Goal: Transaction & Acquisition: Book appointment/travel/reservation

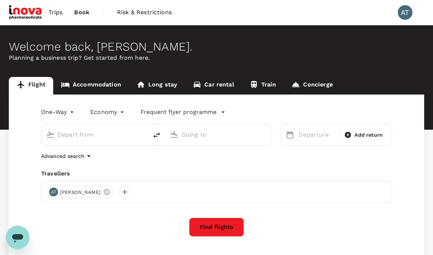
type input "Kuala Lumpur Intl ([GEOGRAPHIC_DATA])"
type input "Kuching, [GEOGRAPHIC_DATA] (any)"
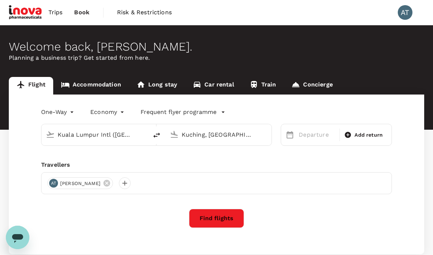
click at [106, 80] on link "Accommodation" at bounding box center [91, 86] width 76 height 18
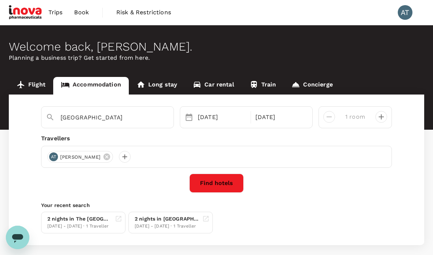
type input "The [GEOGRAPHIC_DATA]"
click at [225, 183] on button "Find hotels" at bounding box center [216, 183] width 54 height 19
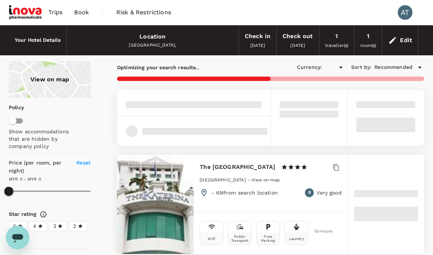
type input "MYR"
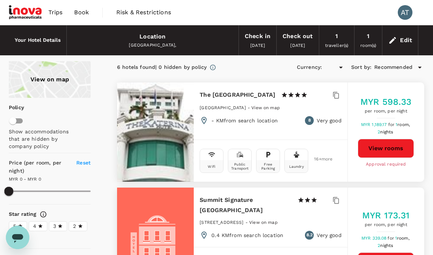
type input "593.29"
type input "MYR"
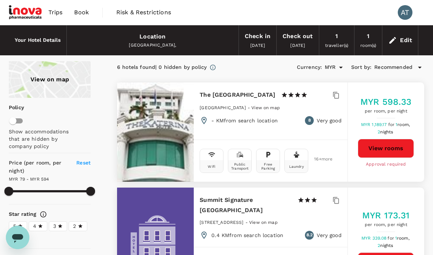
click at [80, 12] on span "Book" at bounding box center [81, 12] width 15 height 9
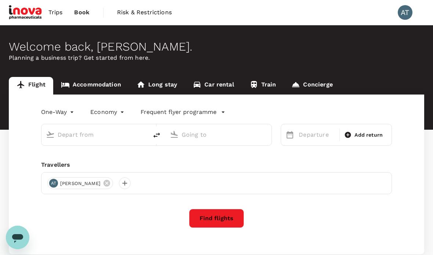
type input "Kuala Lumpur Intl ([GEOGRAPHIC_DATA])"
type input "Kuching, [GEOGRAPHIC_DATA] (any)"
type input "Kuala Lumpur Intl ([GEOGRAPHIC_DATA])"
type input "Kuching, [GEOGRAPHIC_DATA] (any)"
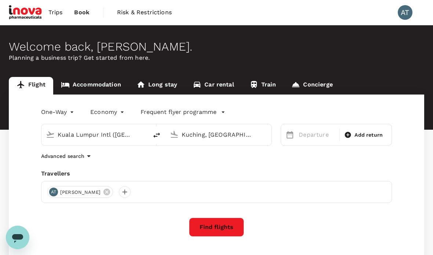
click at [90, 85] on link "Accommodation" at bounding box center [91, 86] width 76 height 18
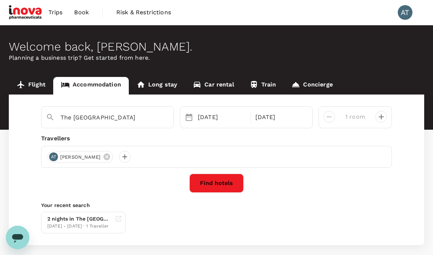
click at [91, 120] on input "The [GEOGRAPHIC_DATA]" at bounding box center [105, 117] width 88 height 11
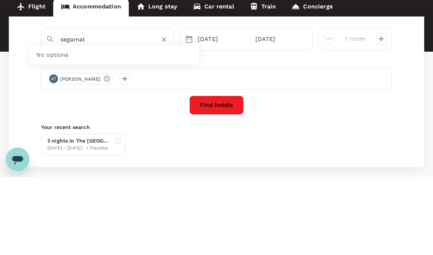
scroll to position [35, 0]
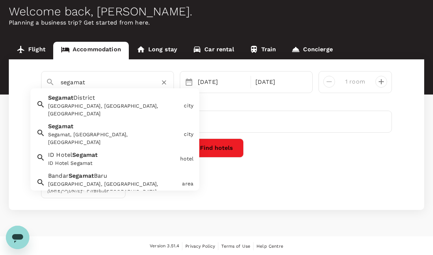
click at [288, 161] on div "segamat Segamat District Segamat District, Johor, Malaysia city Segamat Segamat…" at bounding box center [216, 134] width 415 height 151
type input "The [GEOGRAPHIC_DATA]"
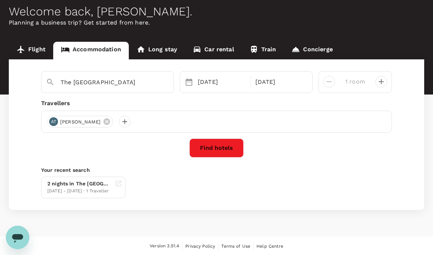
click at [219, 83] on div "[DATE]" at bounding box center [222, 82] width 54 height 15
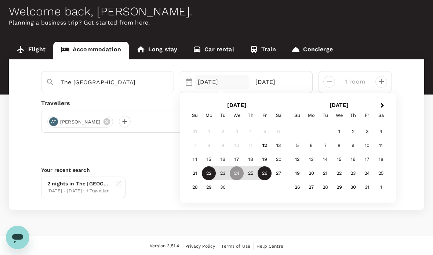
click at [208, 173] on div "22" at bounding box center [209, 174] width 14 height 14
click at [237, 177] on div "24" at bounding box center [237, 174] width 14 height 14
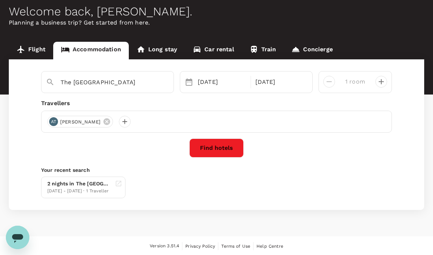
click at [229, 148] on button "Find hotels" at bounding box center [216, 148] width 54 height 19
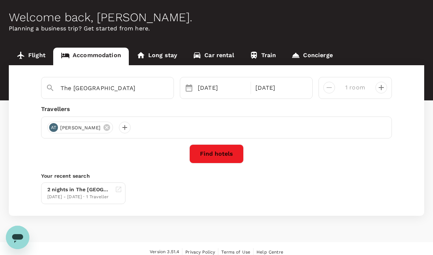
click at [95, 89] on input "The [GEOGRAPHIC_DATA]" at bounding box center [105, 88] width 88 height 11
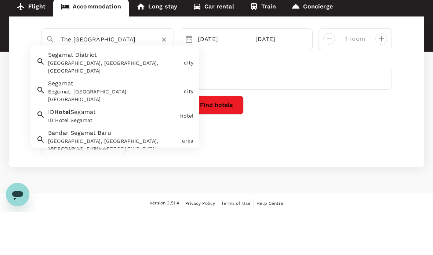
click at [66, 102] on div "[GEOGRAPHIC_DATA], [GEOGRAPHIC_DATA], [GEOGRAPHIC_DATA]" at bounding box center [114, 109] width 133 height 15
type input "Segamat District"
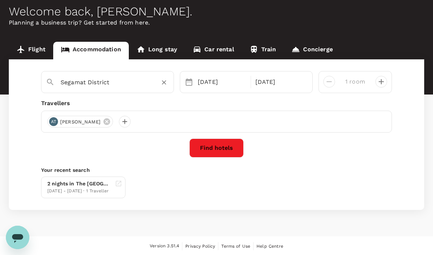
click at [228, 148] on button "Find hotels" at bounding box center [216, 148] width 54 height 19
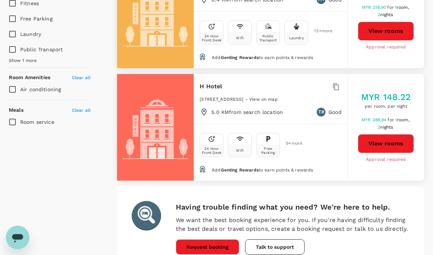
scroll to position [348, 0]
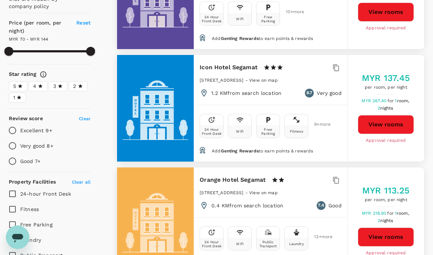
type input "142.73"
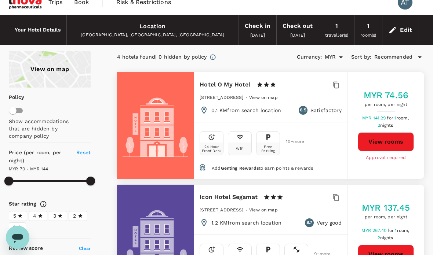
scroll to position [0, 0]
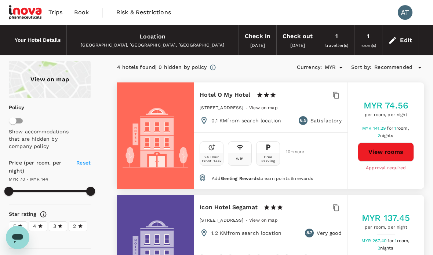
click at [80, 12] on span "Book" at bounding box center [81, 12] width 15 height 9
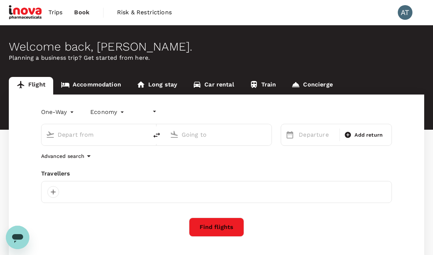
type input "undefined, undefined (any)"
type input "Kuala Lumpur Intl ([GEOGRAPHIC_DATA])"
type input "Kuching, [GEOGRAPHIC_DATA] (any)"
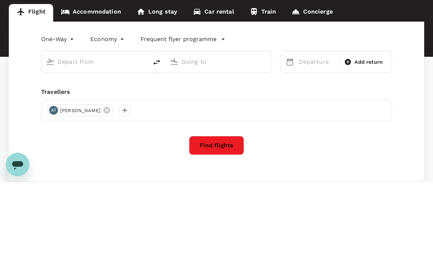
type input "Kuala Lumpur Intl ([GEOGRAPHIC_DATA])"
type input "Kuching, [GEOGRAPHIC_DATA] (any)"
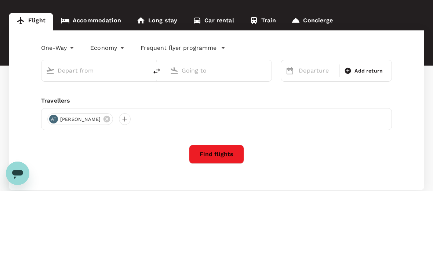
type input "Kuala Lumpur Intl ([GEOGRAPHIC_DATA])"
type input "Kuching, [GEOGRAPHIC_DATA] (any)"
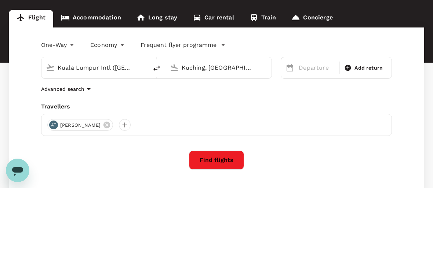
click at [91, 77] on link "Accommodation" at bounding box center [91, 86] width 76 height 18
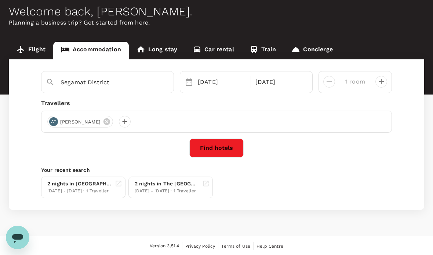
click at [86, 82] on input "Segamat District" at bounding box center [105, 82] width 88 height 11
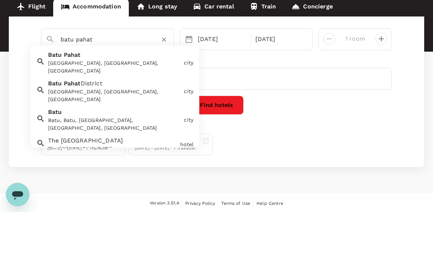
click at [70, 102] on div "[GEOGRAPHIC_DATA], [GEOGRAPHIC_DATA], [GEOGRAPHIC_DATA]" at bounding box center [114, 109] width 133 height 15
type input "Batu Pahat"
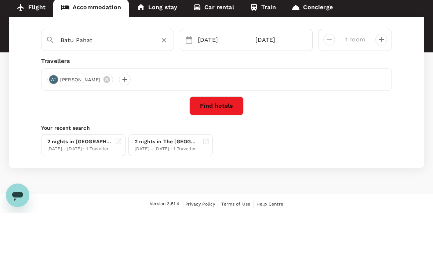
click at [208, 75] on div "[DATE]" at bounding box center [222, 82] width 54 height 15
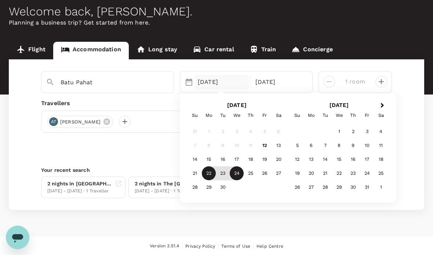
click at [236, 174] on div "24" at bounding box center [237, 174] width 14 height 14
click at [265, 175] on div "26" at bounding box center [265, 174] width 14 height 14
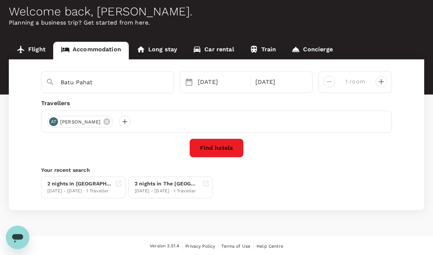
click at [212, 147] on button "Find hotels" at bounding box center [216, 148] width 54 height 19
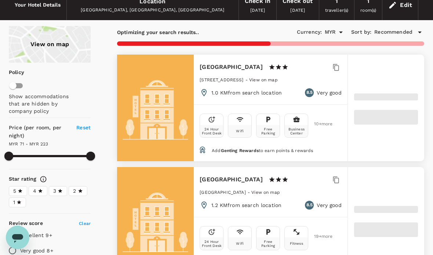
type input "223.2"
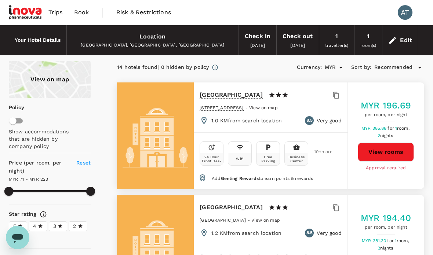
click at [87, 13] on span "Book" at bounding box center [81, 12] width 15 height 9
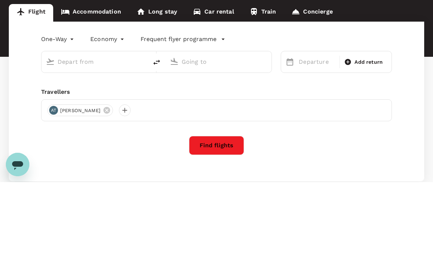
type input "Kuala Lumpur Intl ([GEOGRAPHIC_DATA])"
type input "Kuching, [GEOGRAPHIC_DATA] (any)"
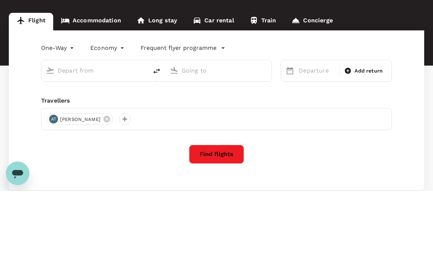
type input "Kuala Lumpur Intl ([GEOGRAPHIC_DATA])"
type input "Kuching, [GEOGRAPHIC_DATA] (any)"
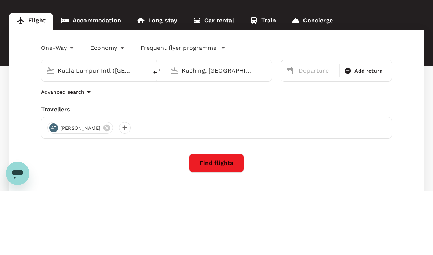
click at [103, 46] on body "Trips Book Risk & Restrictions AT Welcome back , Alan . Planning a business tri…" at bounding box center [216, 155] width 433 height 310
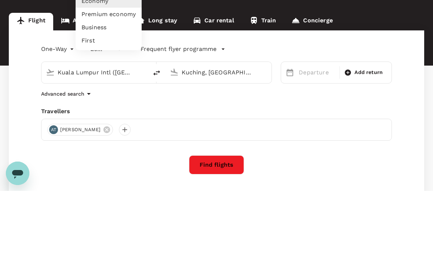
scroll to position [54, 0]
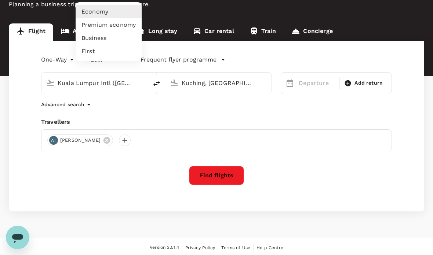
click at [88, 28] on div at bounding box center [216, 127] width 433 height 255
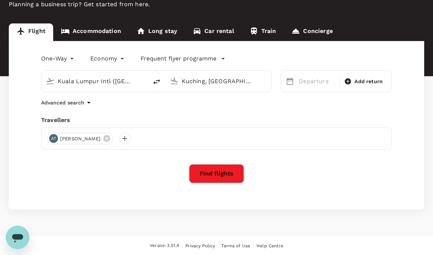
click at [91, 30] on link "Accommodation" at bounding box center [91, 32] width 76 height 18
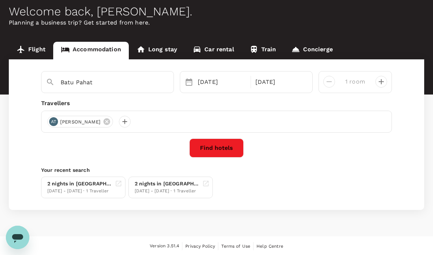
click at [85, 86] on input "Batu Pahat" at bounding box center [105, 82] width 88 height 11
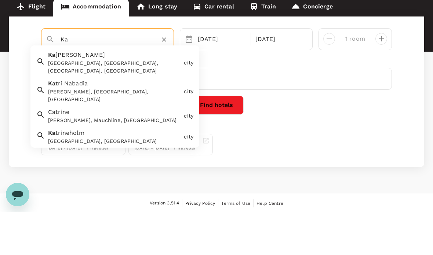
type input "K"
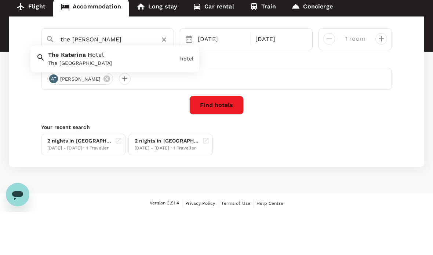
click at [71, 102] on div "The [GEOGRAPHIC_DATA]" at bounding box center [112, 106] width 129 height 8
type input "The [GEOGRAPHIC_DATA]"
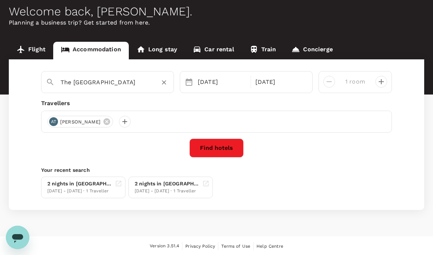
click at [225, 148] on button "Find hotels" at bounding box center [216, 148] width 54 height 19
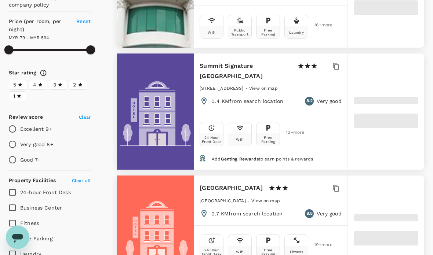
scroll to position [142, 0]
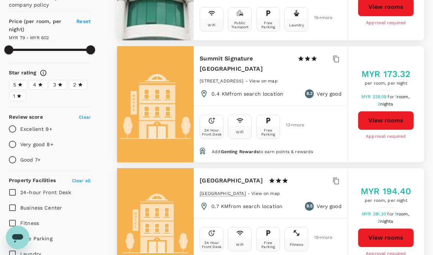
type input "602.29"
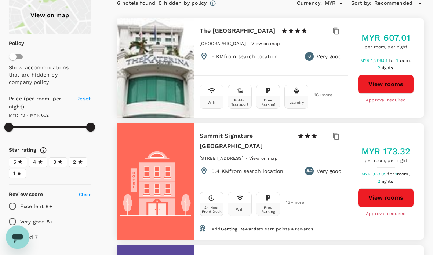
scroll to position [0, 0]
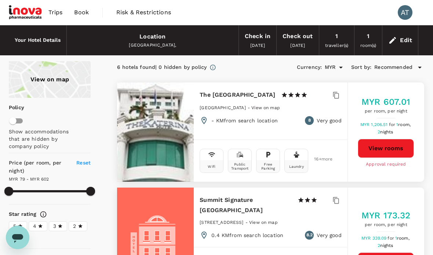
click at [80, 12] on span "Book" at bounding box center [81, 12] width 15 height 9
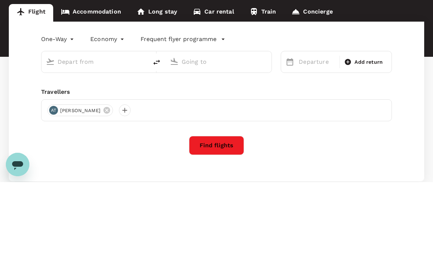
type input "Kuala Lumpur Intl ([GEOGRAPHIC_DATA])"
type input "Kuching, [GEOGRAPHIC_DATA] (any)"
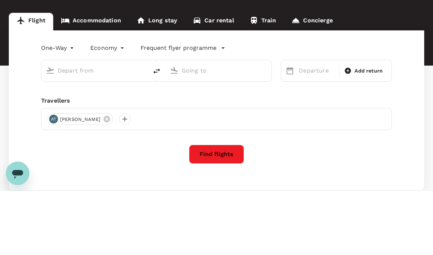
type input "Kuala Lumpur Intl ([GEOGRAPHIC_DATA])"
type input "Kuching, [GEOGRAPHIC_DATA] (any)"
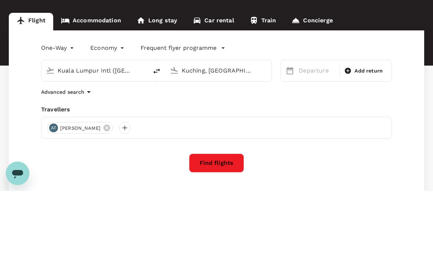
click at [89, 77] on link "Accommodation" at bounding box center [91, 86] width 76 height 18
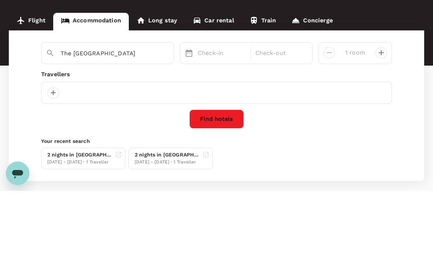
scroll to position [35, 0]
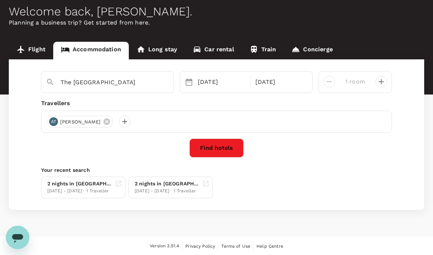
click at [120, 88] on input "The [GEOGRAPHIC_DATA]" at bounding box center [105, 82] width 88 height 11
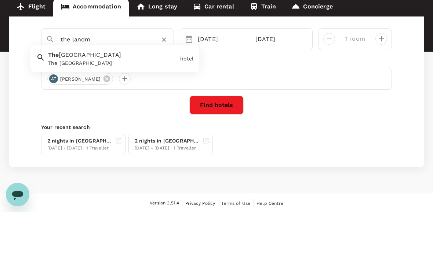
click at [358, 111] on div "AT Alan Tay" at bounding box center [216, 122] width 351 height 22
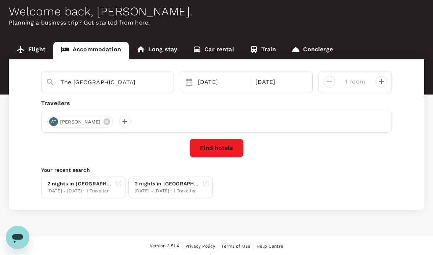
click at [129, 77] on input "The [GEOGRAPHIC_DATA]" at bounding box center [105, 82] width 88 height 11
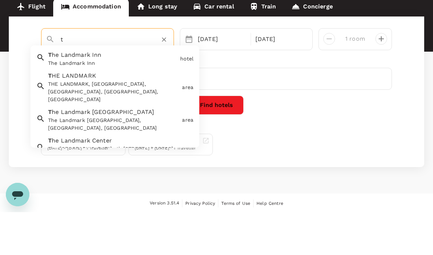
click at [68, 94] on span "he Landmark Inn" at bounding box center [77, 97] width 50 height 7
type input "The Landmark Inn"
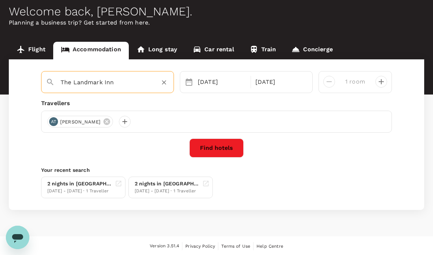
click at [229, 147] on button "Find hotels" at bounding box center [216, 148] width 54 height 19
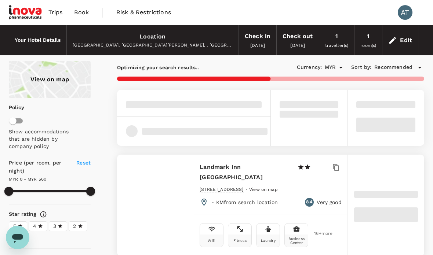
type input "560"
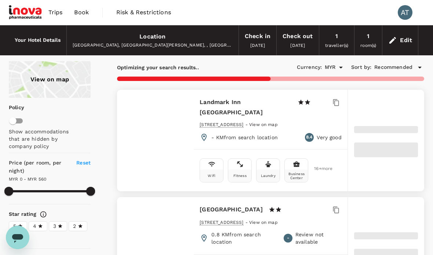
click at [81, 11] on span "Book" at bounding box center [81, 12] width 15 height 9
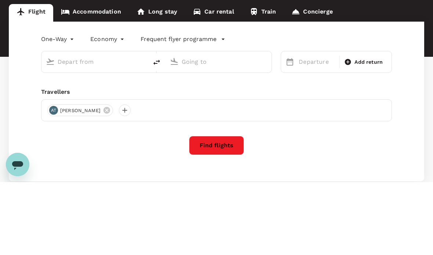
type input "Kuala Lumpur Intl ([GEOGRAPHIC_DATA])"
type input "Kuching, [GEOGRAPHIC_DATA] (any)"
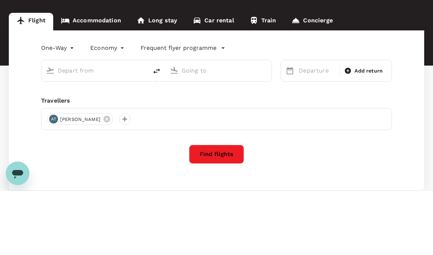
type input "Kuala Lumpur Intl ([GEOGRAPHIC_DATA])"
type input "Kuching, [GEOGRAPHIC_DATA] (any)"
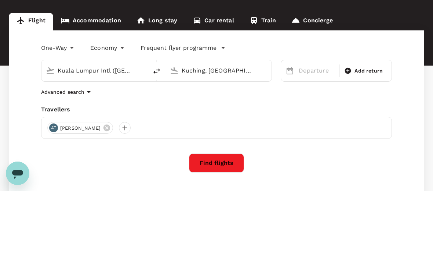
click at [92, 77] on link "Accommodation" at bounding box center [91, 86] width 76 height 18
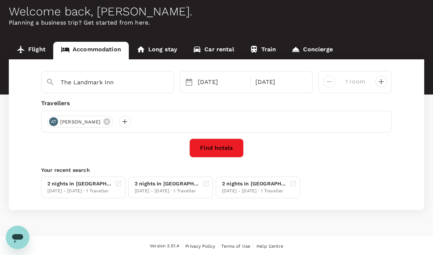
click at [126, 80] on input "The Landmark Inn" at bounding box center [105, 82] width 88 height 11
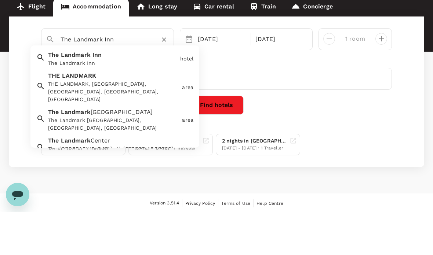
click at [141, 77] on input "The Landmark Inn" at bounding box center [105, 82] width 88 height 11
click at [130, 77] on input "The Landmark Inn" at bounding box center [105, 82] width 88 height 11
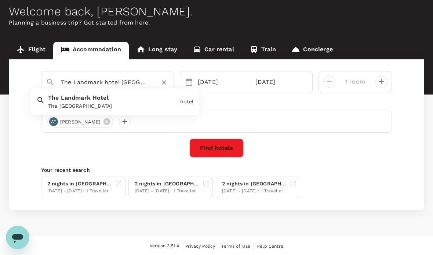
click at [73, 103] on div "The [GEOGRAPHIC_DATA]" at bounding box center [112, 106] width 129 height 8
type input "The [GEOGRAPHIC_DATA]"
click at [225, 147] on button "Find hotels" at bounding box center [216, 148] width 54 height 19
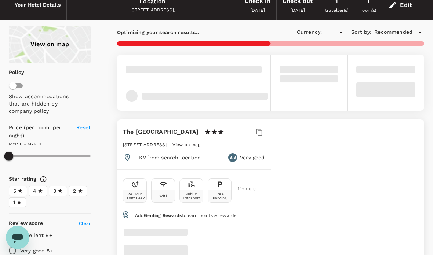
type input "MYR"
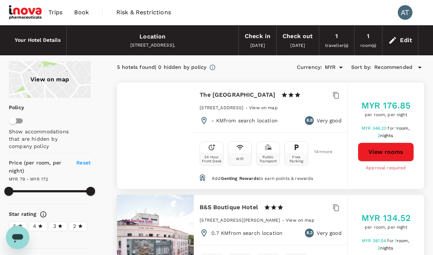
type input "171.29"
click at [389, 148] on button "View rooms" at bounding box center [386, 152] width 56 height 19
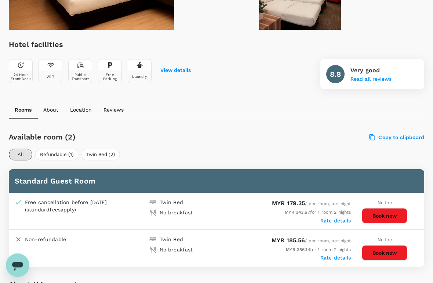
scroll to position [233, 0]
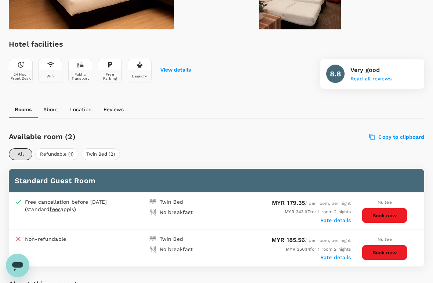
click at [384, 213] on button "Book now" at bounding box center [385, 215] width 46 height 15
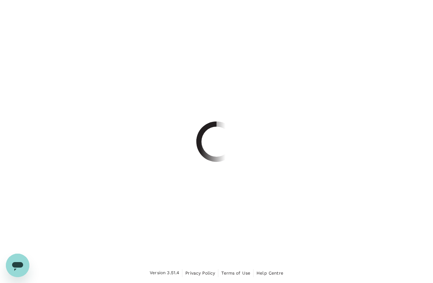
scroll to position [18, 0]
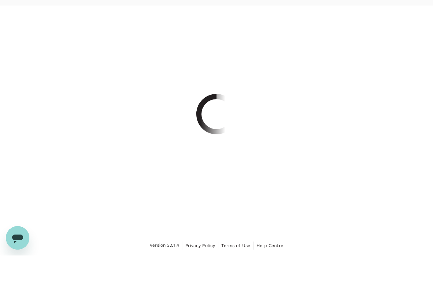
click at [339, 189] on div at bounding box center [216, 141] width 433 height 283
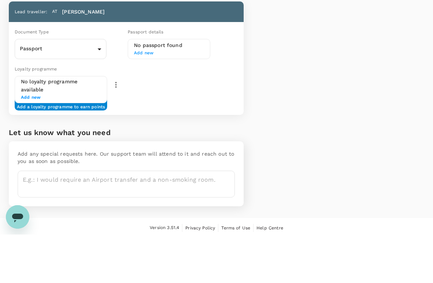
scroll to position [125, 0]
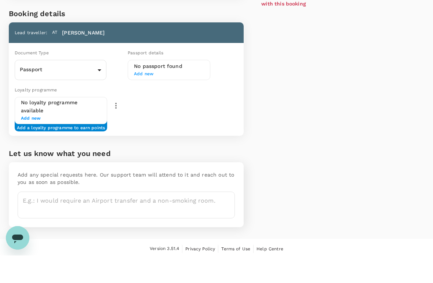
click at [99, 73] on body "Back to hotel details Review selection You've selected The Landmark Hotel Check…" at bounding box center [216, 80] width 433 height 411
click at [77, 96] on li "ID card" at bounding box center [61, 102] width 92 height 12
type input "Id card"
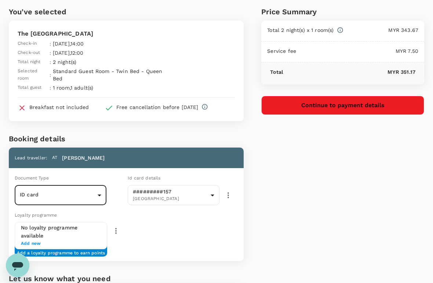
scroll to position [0, 0]
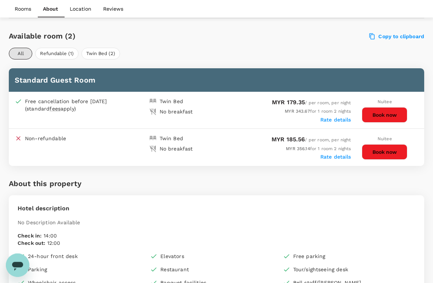
scroll to position [336, 0]
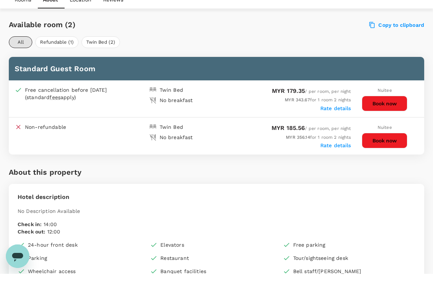
click at [338, 152] on label "Rate details" at bounding box center [335, 155] width 31 height 6
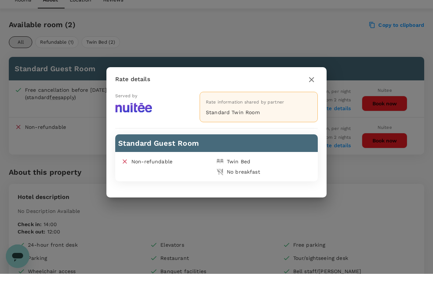
click at [340, 167] on div "Rate details Served by Rate information shared by partner Standard Twin Room St…" at bounding box center [216, 141] width 433 height 283
click at [312, 84] on icon "button" at bounding box center [311, 88] width 9 height 9
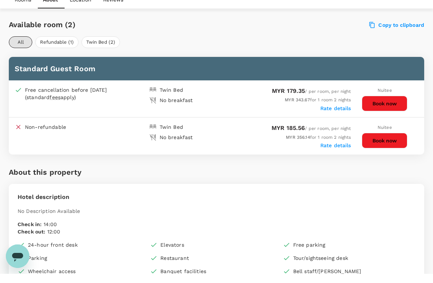
click at [385, 142] on button "Book now" at bounding box center [385, 149] width 46 height 15
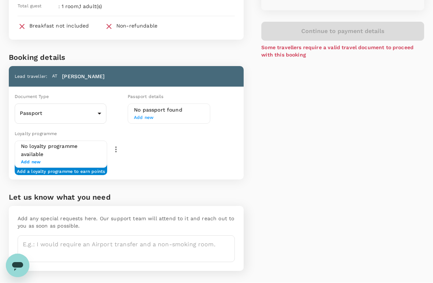
scroll to position [75, 0]
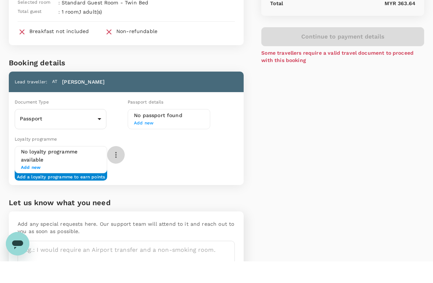
click at [119, 172] on icon "button" at bounding box center [116, 176] width 9 height 9
click at [122, 189] on li "Add new" at bounding box center [115, 195] width 37 height 13
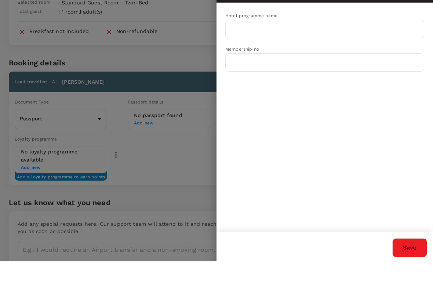
click at [181, 176] on div at bounding box center [216, 141] width 433 height 283
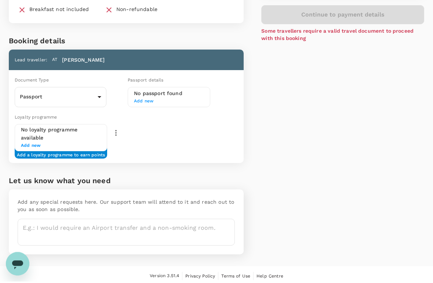
scroll to position [116, 0]
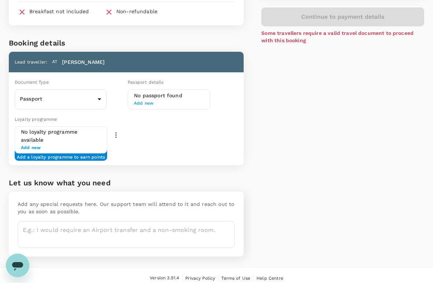
click at [49, 230] on textarea at bounding box center [126, 234] width 217 height 27
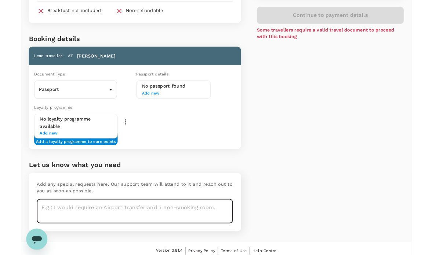
scroll to position [145, 0]
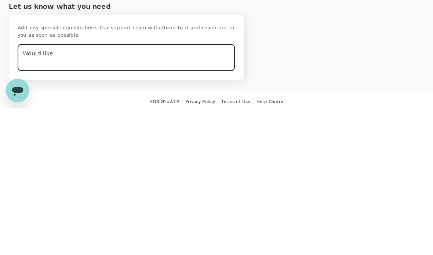
type textarea "Would like"
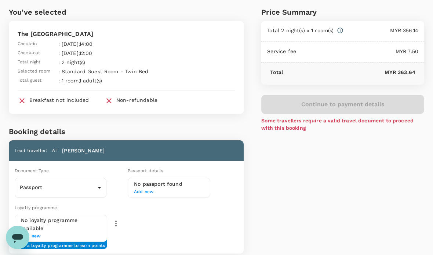
scroll to position [0, 0]
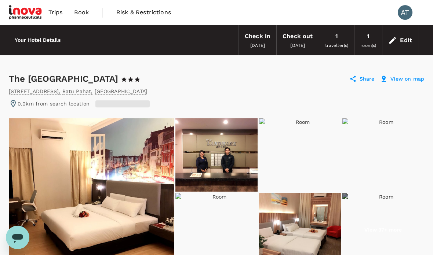
click at [80, 13] on span "Book" at bounding box center [81, 12] width 15 height 9
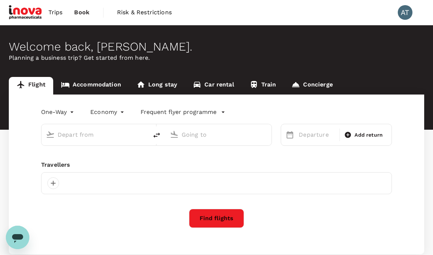
type input "Kuala Lumpur Intl ([GEOGRAPHIC_DATA])"
type input "Kuching, [GEOGRAPHIC_DATA] (any)"
type input "Kuala Lumpur Intl ([GEOGRAPHIC_DATA])"
type input "Kuching, [GEOGRAPHIC_DATA] (any)"
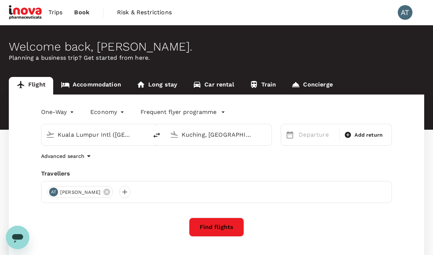
click at [89, 83] on link "Accommodation" at bounding box center [91, 86] width 76 height 18
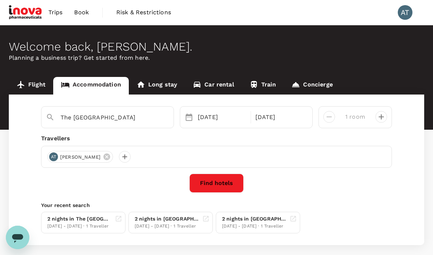
click at [115, 115] on input "The [GEOGRAPHIC_DATA]" at bounding box center [105, 117] width 88 height 11
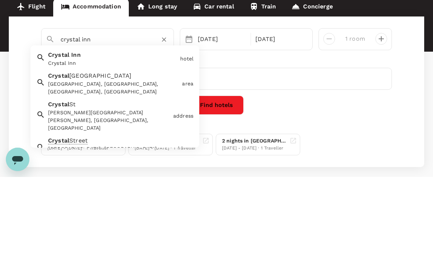
click at [57, 138] on div "Crystal Inn" at bounding box center [112, 142] width 129 height 8
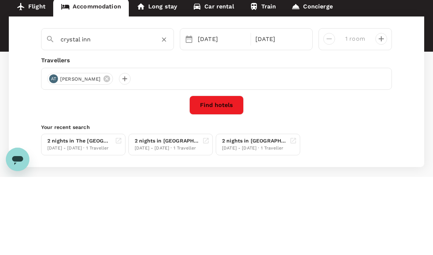
type input "Crystal Inn"
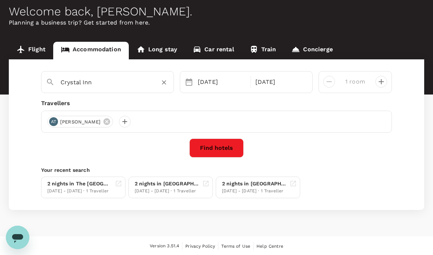
click at [226, 147] on button "Find hotels" at bounding box center [216, 148] width 54 height 19
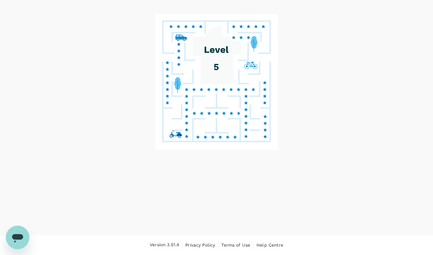
scroll to position [29, 0]
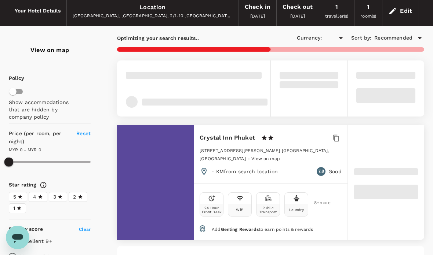
type input "MYR"
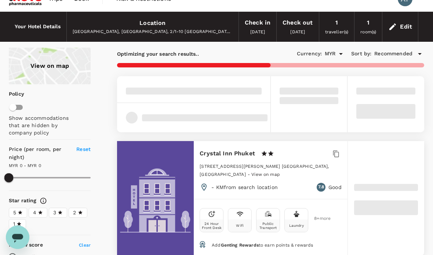
scroll to position [0, 0]
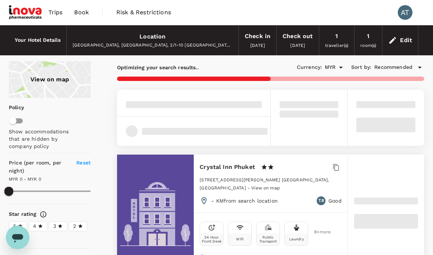
click at [83, 11] on span "Book" at bounding box center [81, 12] width 15 height 9
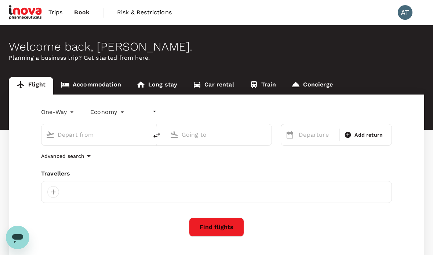
type input "undefined, undefined (any)"
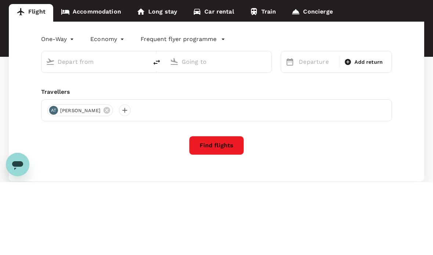
type input "Kuala Lumpur Intl ([GEOGRAPHIC_DATA])"
type input "Kuching, [GEOGRAPHIC_DATA] (any)"
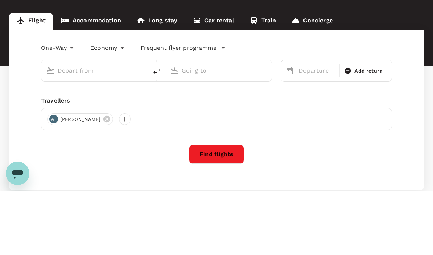
type input "Kuala Lumpur Intl ([GEOGRAPHIC_DATA])"
type input "Kuching, [GEOGRAPHIC_DATA] (any)"
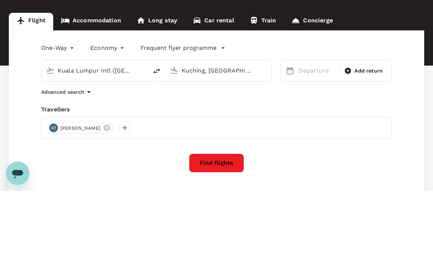
click at [87, 77] on link "Accommodation" at bounding box center [91, 86] width 76 height 18
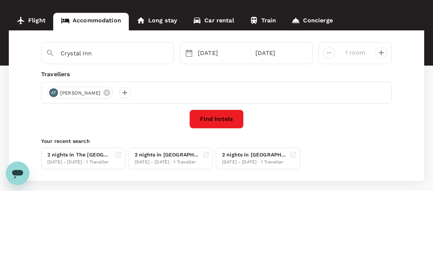
scroll to position [35, 0]
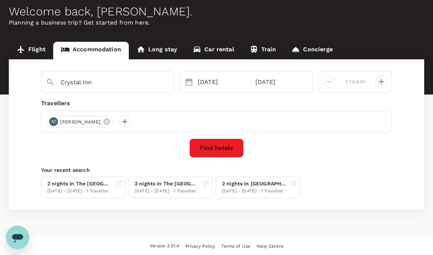
click at [112, 83] on input "Crystal Inn" at bounding box center [105, 82] width 88 height 11
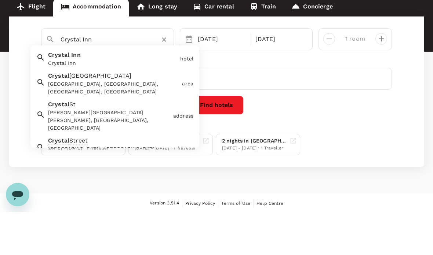
click at [117, 77] on input "Crystal Inn" at bounding box center [105, 82] width 88 height 11
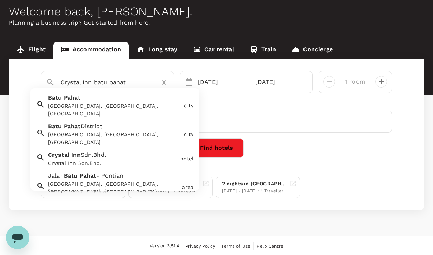
click at [52, 79] on icon at bounding box center [50, 82] width 9 height 9
click at [61, 152] on span "Crystal" at bounding box center [58, 155] width 21 height 7
type input "Crystal Inn Sdn.Bhd."
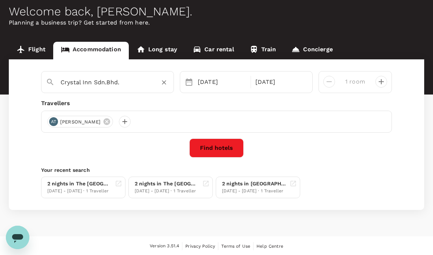
click at [219, 153] on button "Find hotels" at bounding box center [216, 148] width 54 height 19
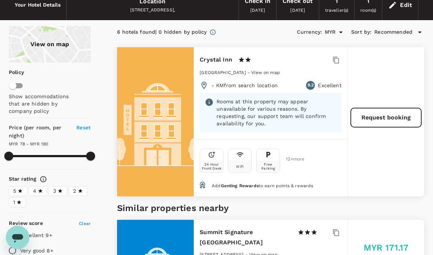
type input "189.3"
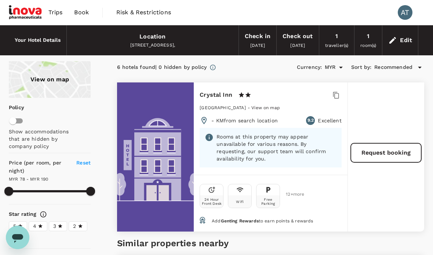
click at [85, 10] on span "Book" at bounding box center [81, 12] width 15 height 9
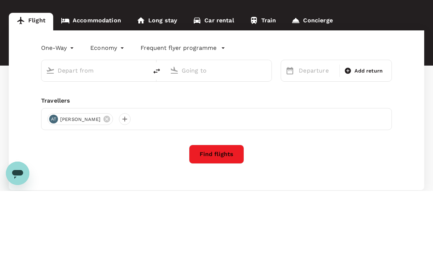
type input "Kuala Lumpur Intl ([GEOGRAPHIC_DATA])"
type input "Kuching, [GEOGRAPHIC_DATA] (any)"
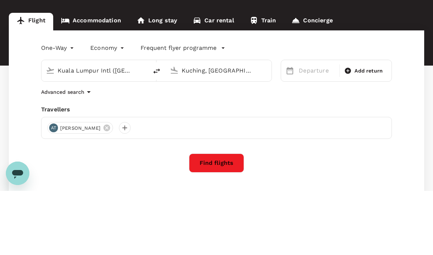
click at [94, 77] on link "Accommodation" at bounding box center [91, 86] width 76 height 18
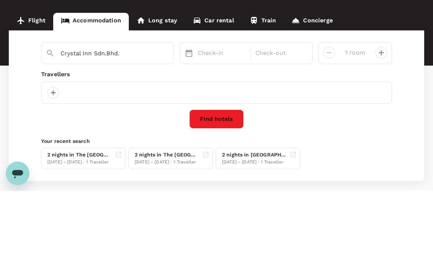
scroll to position [35, 0]
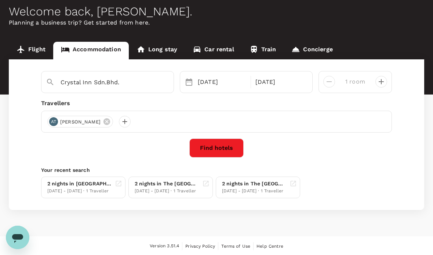
click at [136, 83] on input "Crystal Inn Sdn.Bhd." at bounding box center [105, 82] width 88 height 11
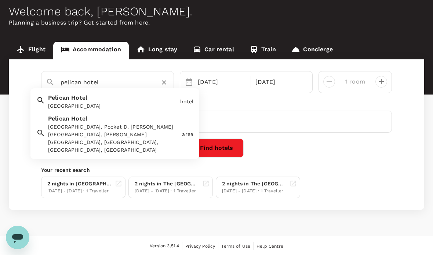
click at [62, 101] on div "[GEOGRAPHIC_DATA]" at bounding box center [111, 100] width 132 height 19
type input "[GEOGRAPHIC_DATA]"
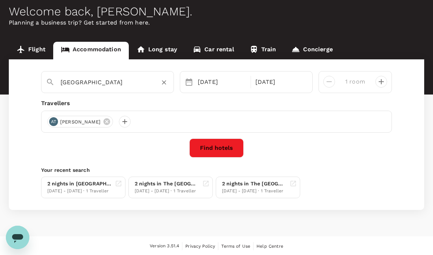
click at [229, 152] on button "Find hotels" at bounding box center [216, 148] width 54 height 19
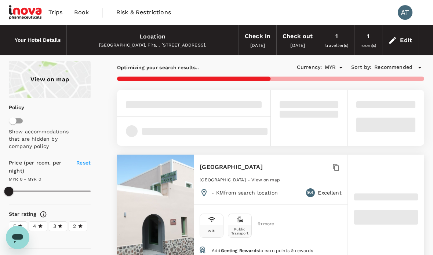
click at [89, 15] on link "Book" at bounding box center [81, 12] width 26 height 25
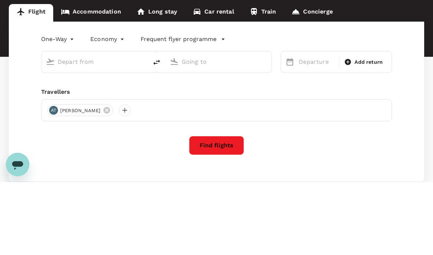
type input "Kuala Lumpur Intl ([GEOGRAPHIC_DATA])"
type input "Kuching, [GEOGRAPHIC_DATA] (any)"
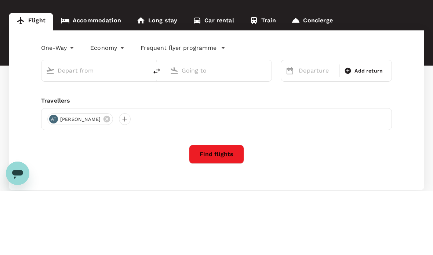
type input "Kuala Lumpur Intl ([GEOGRAPHIC_DATA])"
type input "Kuching, [GEOGRAPHIC_DATA] (any)"
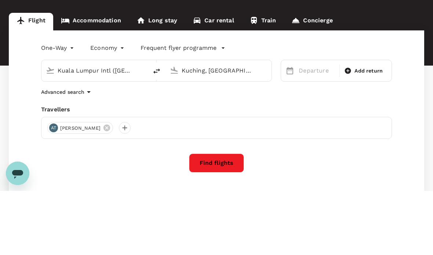
click at [96, 77] on link "Accommodation" at bounding box center [91, 86] width 76 height 18
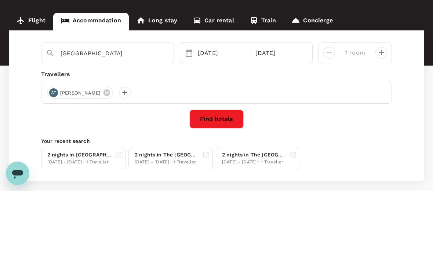
scroll to position [35, 0]
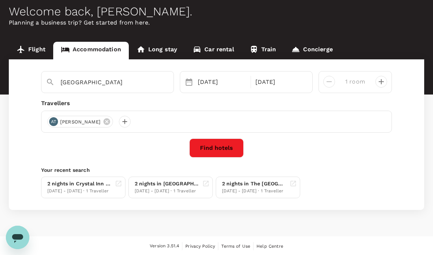
click at [112, 81] on input "[GEOGRAPHIC_DATA]" at bounding box center [105, 82] width 88 height 11
click at [227, 150] on button "Find hotels" at bounding box center [216, 148] width 54 height 19
type input "[GEOGRAPHIC_DATA]"
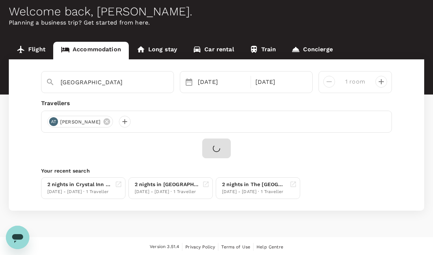
click at [104, 80] on input "[GEOGRAPHIC_DATA]" at bounding box center [105, 82] width 88 height 11
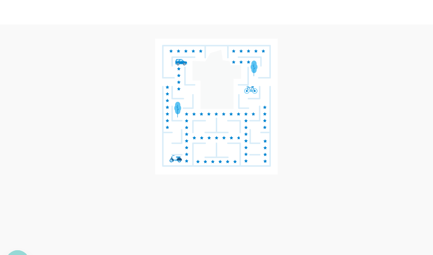
scroll to position [36, 0]
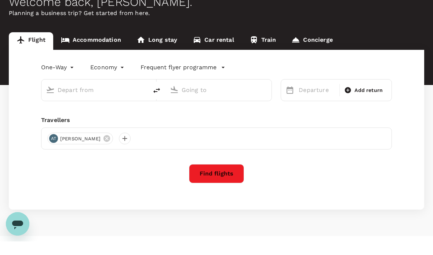
type input "Kuala Lumpur Intl ([GEOGRAPHIC_DATA])"
type input "Kuching, [GEOGRAPHIC_DATA] (any)"
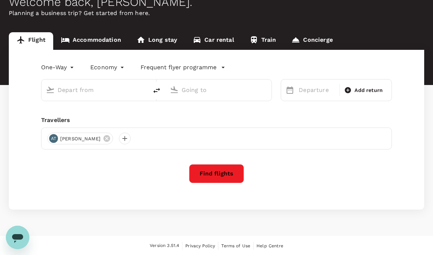
type input "Kuala Lumpur Intl ([GEOGRAPHIC_DATA])"
type input "Kuching, [GEOGRAPHIC_DATA] (any)"
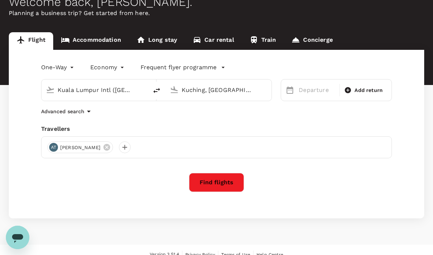
click at [90, 37] on link "Accommodation" at bounding box center [91, 41] width 76 height 18
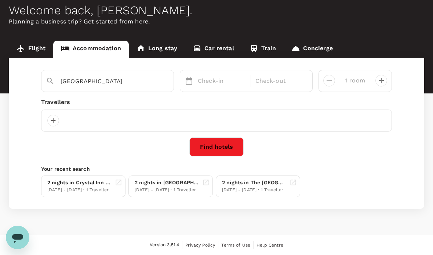
scroll to position [35, 0]
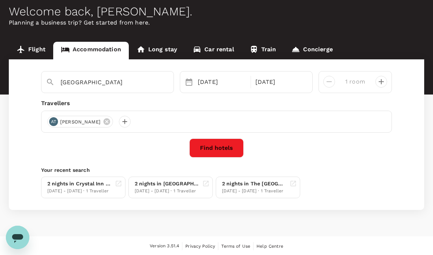
click at [107, 81] on input "[GEOGRAPHIC_DATA]" at bounding box center [105, 82] width 88 height 11
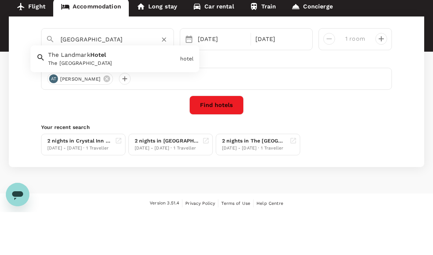
click at [70, 91] on div "The Landmark Hotel The Landmark Hotel" at bounding box center [111, 100] width 132 height 19
type input "The [GEOGRAPHIC_DATA]"
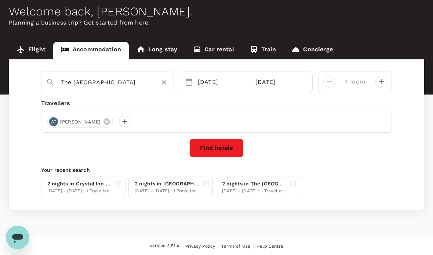
click at [228, 139] on button "Find hotels" at bounding box center [216, 148] width 54 height 19
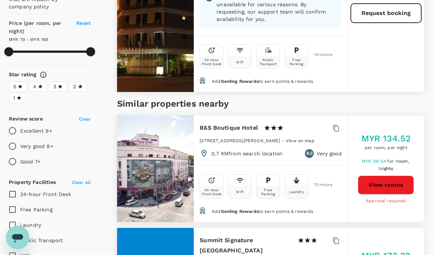
type input "168.29"
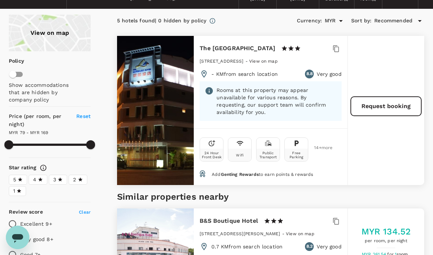
scroll to position [45, 0]
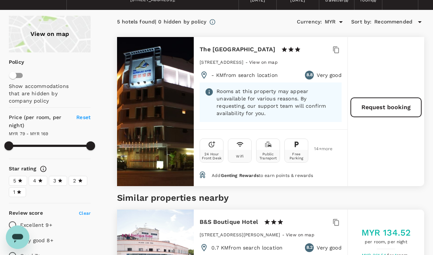
click at [393, 104] on button "Request booking" at bounding box center [386, 108] width 71 height 20
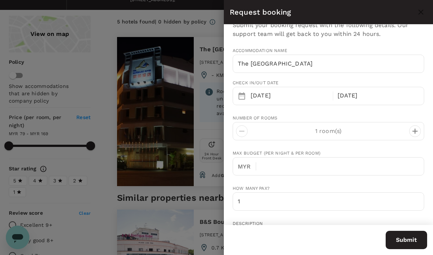
scroll to position [19, 0]
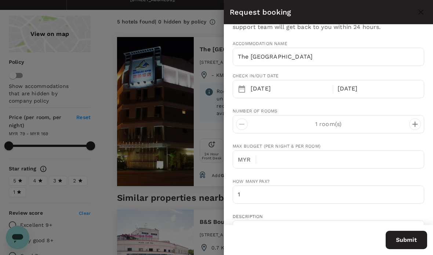
click at [313, 158] on input "text" at bounding box center [343, 159] width 162 height 18
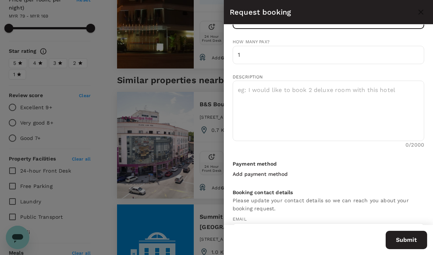
scroll to position [159, 0]
type input "250"
click at [302, 90] on textarea at bounding box center [329, 111] width 192 height 61
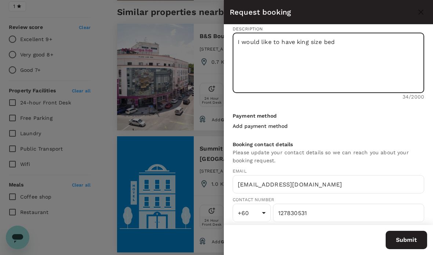
scroll to position [207, 0]
type textarea "I would like to have king size bed"
click at [408, 241] on button "Submit" at bounding box center [406, 240] width 41 height 18
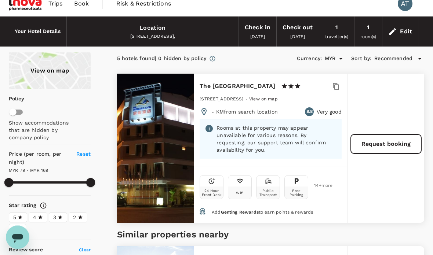
scroll to position [0, 0]
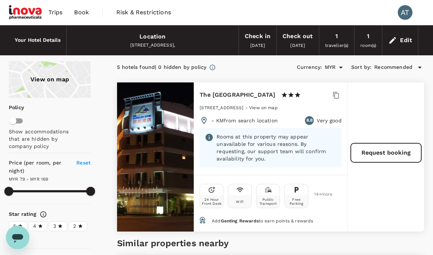
click at [83, 5] on link "Book" at bounding box center [81, 12] width 26 height 25
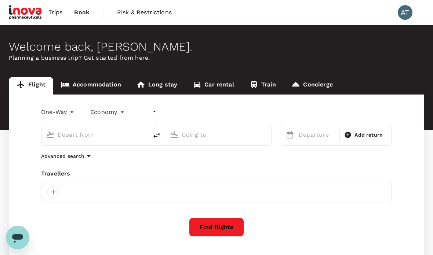
type input "undefined, undefined (any)"
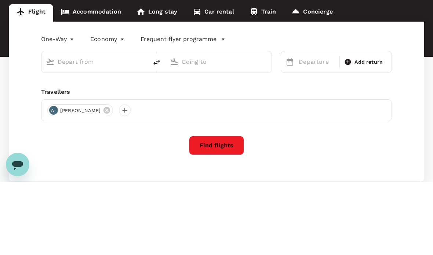
type input "Kuala Lumpur Intl ([GEOGRAPHIC_DATA])"
type input "Kuching, [GEOGRAPHIC_DATA] (any)"
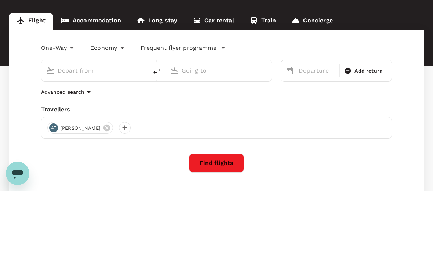
type input "Kuala Lumpur Intl ([GEOGRAPHIC_DATA])"
type input "Kuching, [GEOGRAPHIC_DATA] (any)"
click at [93, 77] on link "Accommodation" at bounding box center [91, 86] width 76 height 18
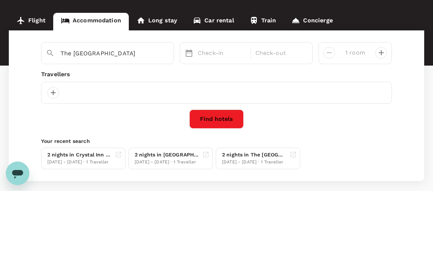
scroll to position [35, 0]
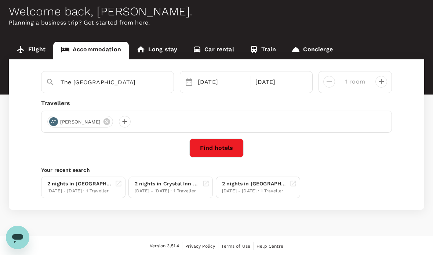
click at [139, 86] on input "The [GEOGRAPHIC_DATA]" at bounding box center [105, 82] width 88 height 11
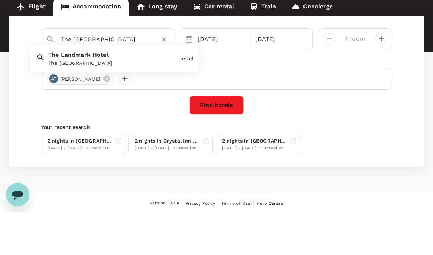
click at [138, 77] on input "The [GEOGRAPHIC_DATA]" at bounding box center [105, 82] width 88 height 11
click at [63, 102] on div "The [GEOGRAPHIC_DATA]" at bounding box center [112, 106] width 129 height 8
type input "The [GEOGRAPHIC_DATA]"
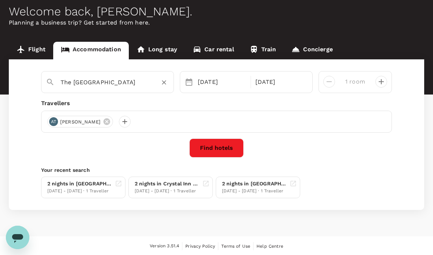
click at [225, 81] on div "[DATE]" at bounding box center [222, 82] width 54 height 15
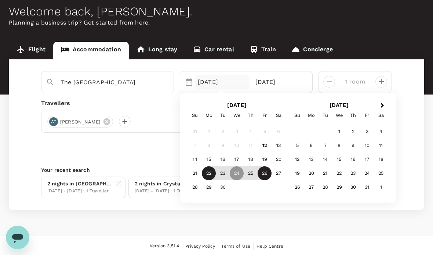
click at [212, 175] on div "22" at bounding box center [209, 174] width 14 height 14
click at [240, 174] on div "24" at bounding box center [237, 174] width 14 height 14
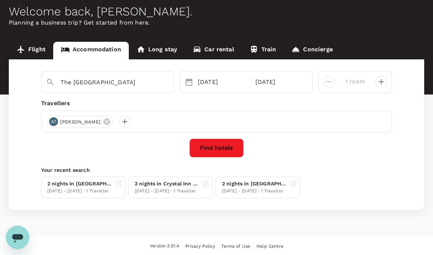
click at [219, 151] on button "Find hotels" at bounding box center [216, 148] width 54 height 19
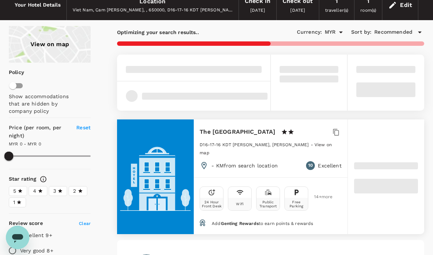
type input "113"
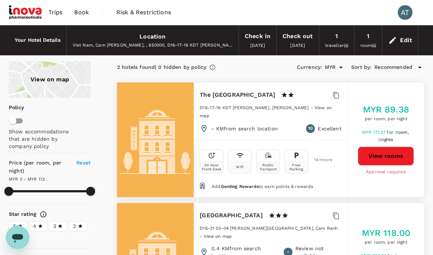
click at [78, 9] on span "Book" at bounding box center [81, 12] width 15 height 9
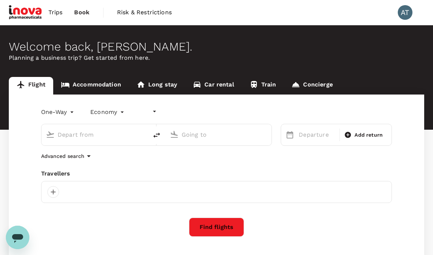
type input "undefined, undefined (any)"
type input "Kuala Lumpur Intl ([GEOGRAPHIC_DATA])"
type input "Kuching, [GEOGRAPHIC_DATA] (any)"
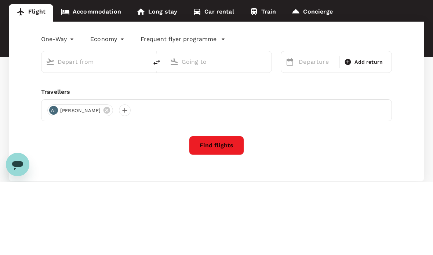
type input "Kuala Lumpur Intl ([GEOGRAPHIC_DATA])"
type input "Kuching, [GEOGRAPHIC_DATA] (any)"
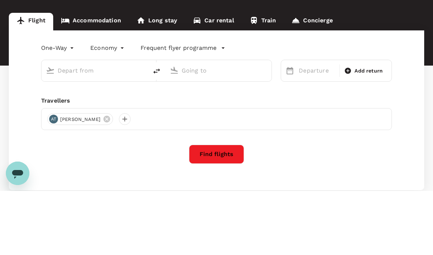
type input "Kuala Lumpur Intl ([GEOGRAPHIC_DATA])"
type input "Kuching, [GEOGRAPHIC_DATA] (any)"
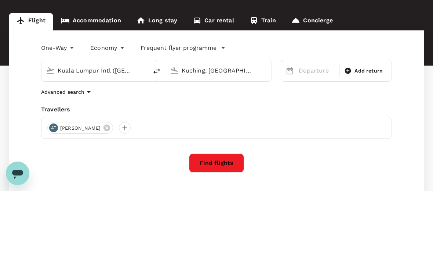
click at [92, 77] on link "Accommodation" at bounding box center [91, 86] width 76 height 18
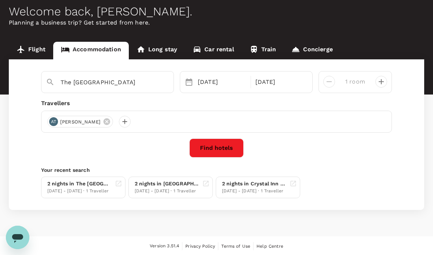
click at [127, 83] on input "The [GEOGRAPHIC_DATA]" at bounding box center [105, 82] width 88 height 11
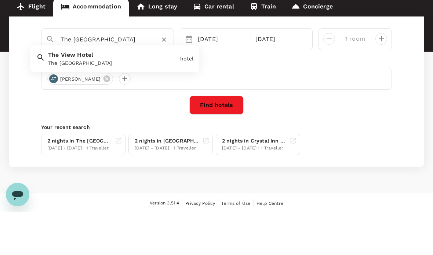
click at [128, 77] on input "The [GEOGRAPHIC_DATA]" at bounding box center [105, 82] width 88 height 11
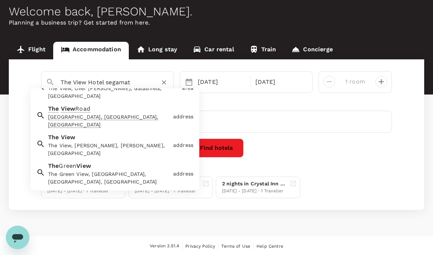
scroll to position [39, 0]
click at [323, 156] on div "Find hotels" at bounding box center [216, 148] width 351 height 19
type input "The [GEOGRAPHIC_DATA]"
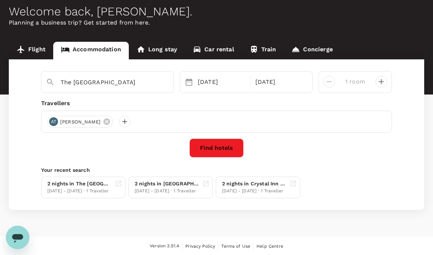
click at [123, 81] on input "The [GEOGRAPHIC_DATA]" at bounding box center [105, 82] width 88 height 11
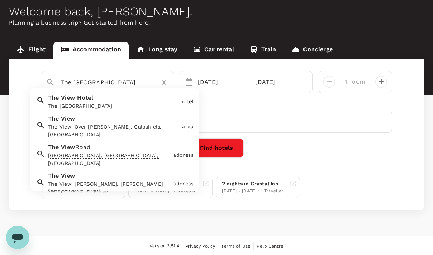
click at [218, 148] on button "Find hotels" at bounding box center [216, 148] width 54 height 19
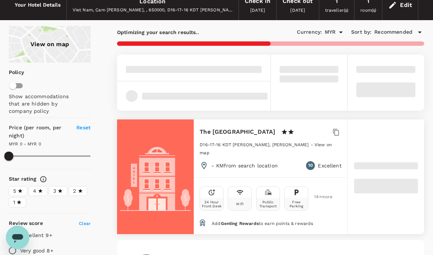
type input "113"
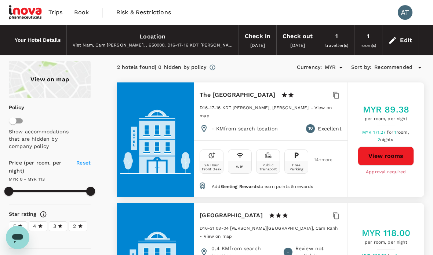
click at [80, 10] on span "Book" at bounding box center [81, 12] width 15 height 9
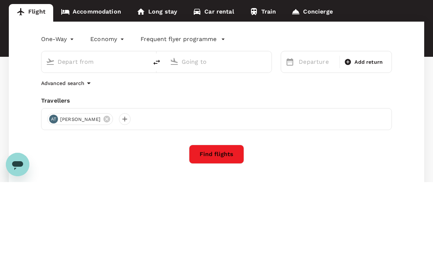
type input "Kuala Lumpur Intl ([GEOGRAPHIC_DATA])"
type input "Kuching, [GEOGRAPHIC_DATA] (any)"
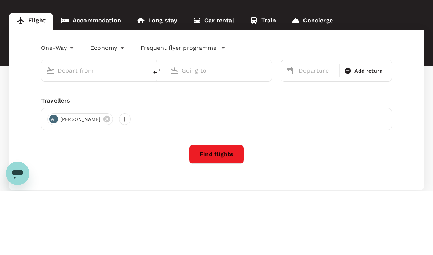
type input "Kuala Lumpur Intl ([GEOGRAPHIC_DATA])"
type input "Kuching, [GEOGRAPHIC_DATA] (any)"
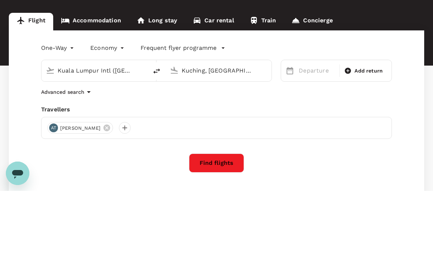
click at [90, 77] on link "Accommodation" at bounding box center [91, 86] width 76 height 18
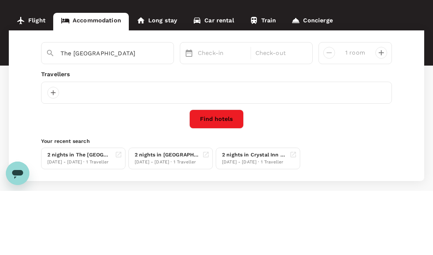
scroll to position [35, 0]
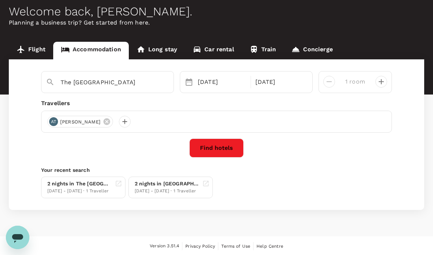
click at [104, 80] on input "The [GEOGRAPHIC_DATA]" at bounding box center [105, 82] width 88 height 11
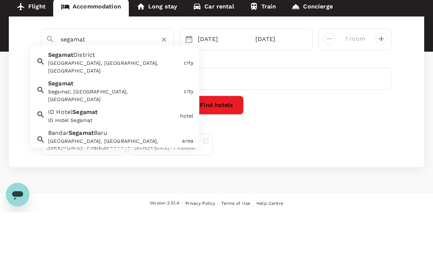
click at [59, 94] on span "Segamat" at bounding box center [60, 97] width 25 height 7
type input "Segamat District"
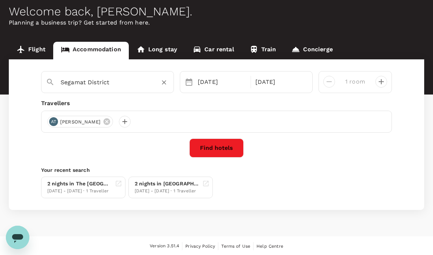
click at [222, 144] on button "Find hotels" at bounding box center [216, 148] width 54 height 19
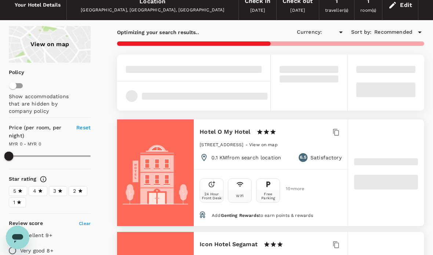
type input "142.73"
type input "MYR"
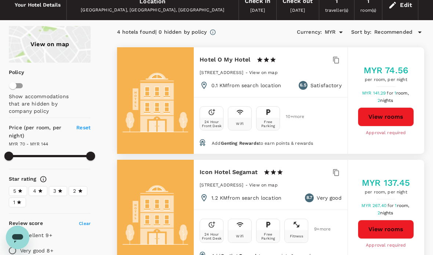
type input "142.73"
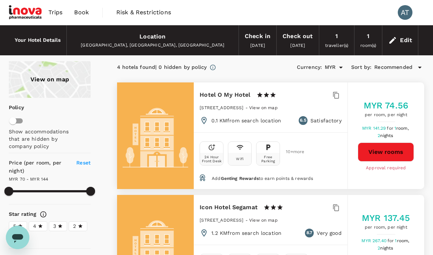
click at [82, 14] on span "Book" at bounding box center [81, 12] width 15 height 9
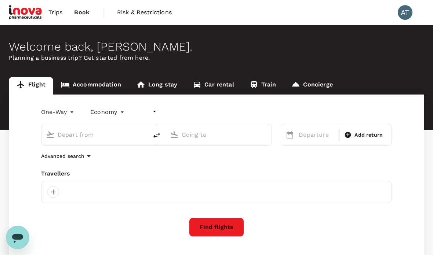
type input "undefined, undefined (any)"
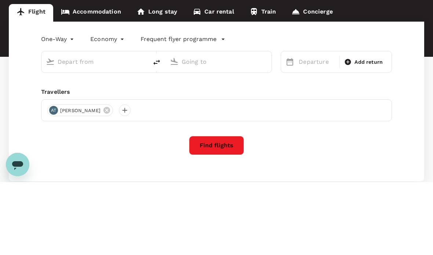
type input "Kuala Lumpur Intl ([GEOGRAPHIC_DATA])"
type input "Kuching, [GEOGRAPHIC_DATA] (any)"
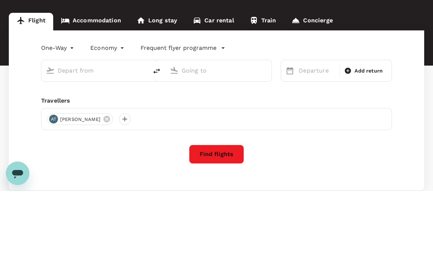
type input "Kuala Lumpur Intl ([GEOGRAPHIC_DATA])"
type input "Kuching, [GEOGRAPHIC_DATA] (any)"
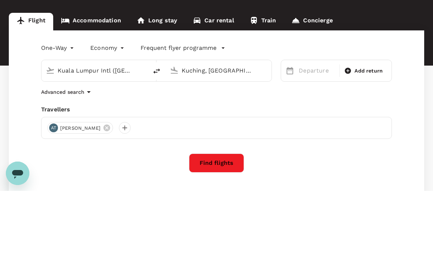
click at [91, 77] on link "Accommodation" at bounding box center [91, 86] width 76 height 18
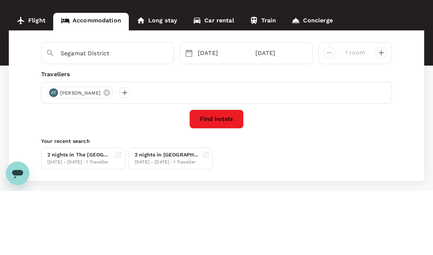
scroll to position [35, 0]
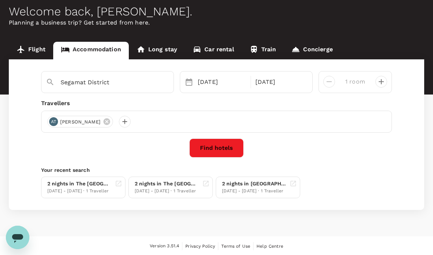
click at [118, 84] on input "Segamat District" at bounding box center [105, 82] width 88 height 11
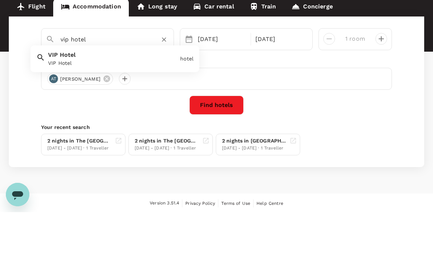
click at [60, 102] on div "VIP Hotel" at bounding box center [112, 106] width 129 height 8
type input "VIP Hotel"
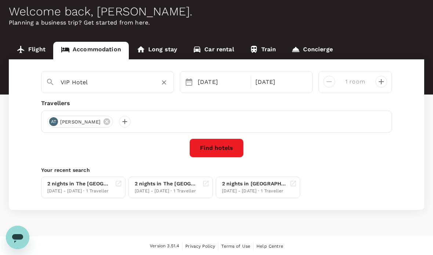
click at [223, 157] on button "Find hotels" at bounding box center [216, 148] width 54 height 19
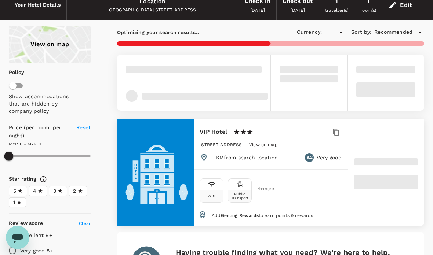
type input "MYR"
